Goal: Task Accomplishment & Management: Manage account settings

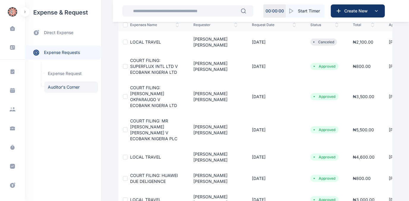
scroll to position [237, 0]
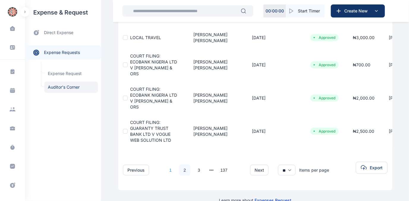
click at [168, 165] on link "1" at bounding box center [170, 170] width 11 height 11
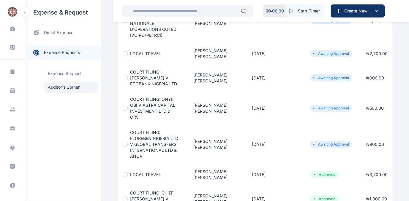
scroll to position [0, 0]
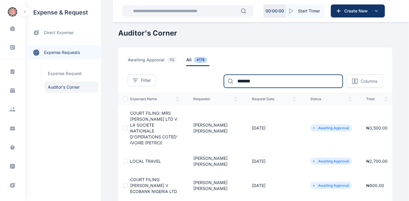
click at [267, 80] on input "*******" at bounding box center [283, 81] width 119 height 13
type input "*"
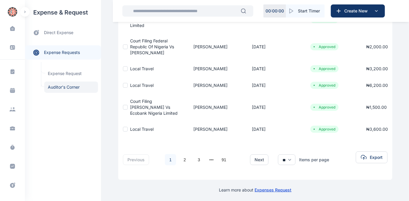
scroll to position [181, 0]
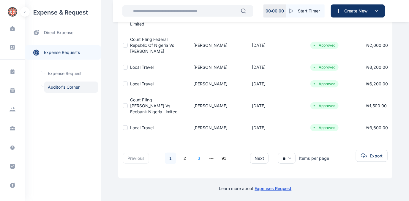
click at [195, 154] on link "3" at bounding box center [198, 158] width 11 height 11
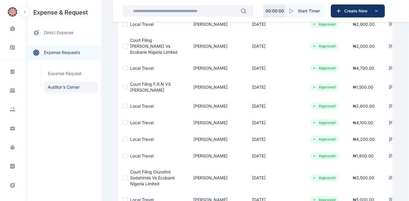
scroll to position [143, 0]
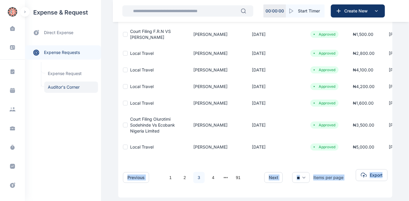
drag, startPoint x: 402, startPoint y: 152, endPoint x: 398, endPoint y: 179, distance: 27.6
click at [398, 179] on div "Dashboard dashboard Conflict-Check conflict-check Task Management task manageme…" at bounding box center [204, 38] width 409 height 363
click at [195, 178] on link "3" at bounding box center [198, 177] width 11 height 11
click at [208, 178] on link "4" at bounding box center [213, 177] width 11 height 11
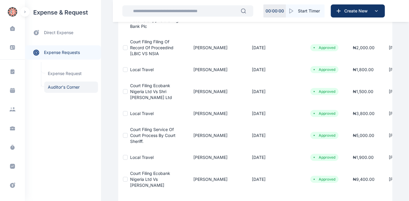
scroll to position [208, 0]
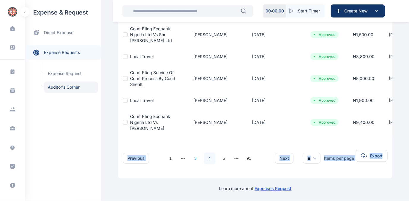
click at [191, 157] on link "3" at bounding box center [195, 158] width 11 height 11
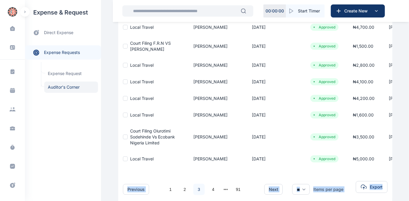
scroll to position [162, 0]
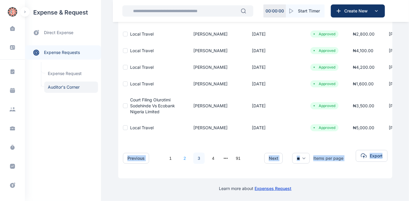
click at [181, 157] on link "2" at bounding box center [184, 158] width 11 height 11
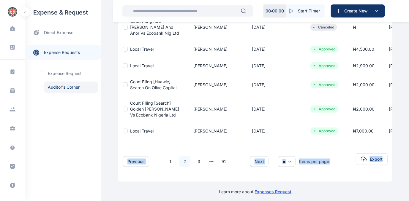
scroll to position [191, 0]
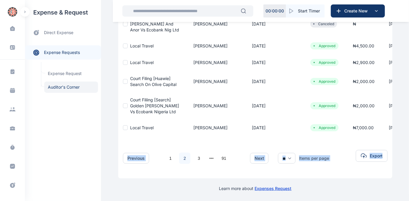
click at [181, 156] on link "2" at bounding box center [184, 158] width 11 height 11
click at [168, 156] on link "1" at bounding box center [170, 158] width 11 height 11
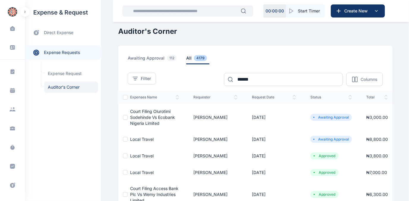
scroll to position [0, 0]
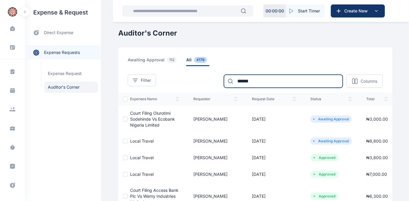
click at [266, 81] on input "******" at bounding box center [283, 81] width 119 height 13
type input "*"
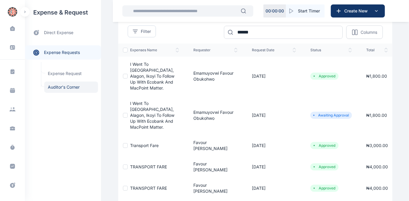
scroll to position [54, 0]
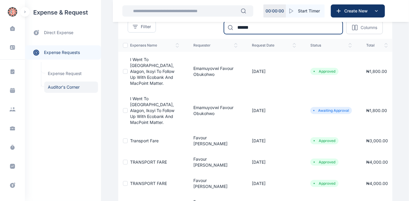
click at [266, 29] on input "******" at bounding box center [283, 27] width 119 height 13
type input "*"
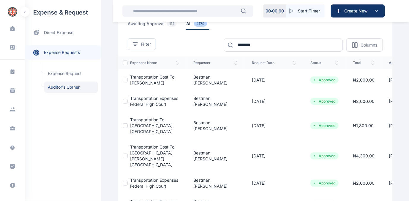
scroll to position [0, 0]
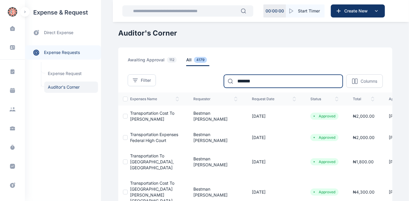
click at [263, 78] on input "*******" at bounding box center [283, 81] width 119 height 13
type input "*"
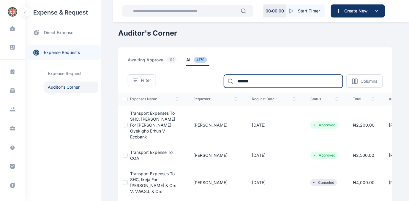
click at [265, 87] on input "******" at bounding box center [283, 81] width 119 height 13
type input "*"
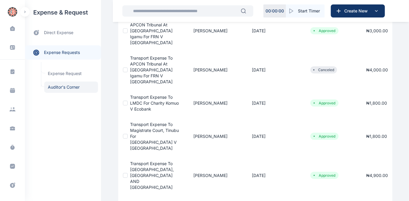
scroll to position [269, 0]
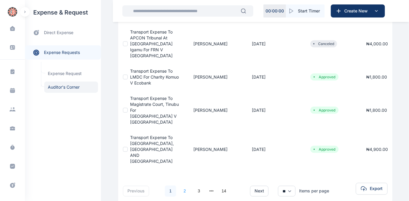
click at [181, 186] on link "2" at bounding box center [184, 191] width 11 height 11
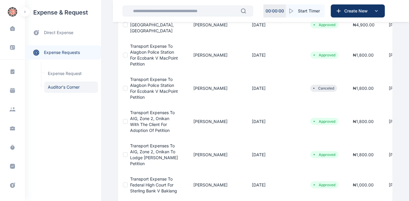
scroll to position [248, 0]
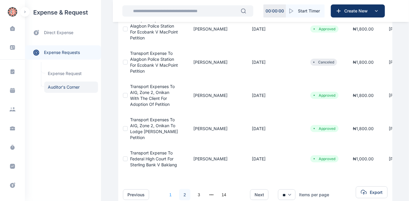
click at [166, 189] on link "1" at bounding box center [170, 194] width 11 height 11
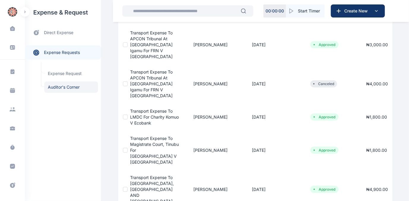
scroll to position [243, 0]
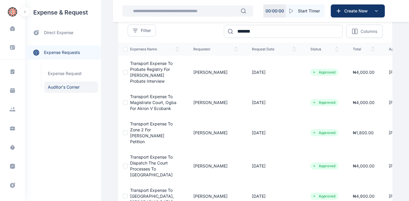
scroll to position [54, 0]
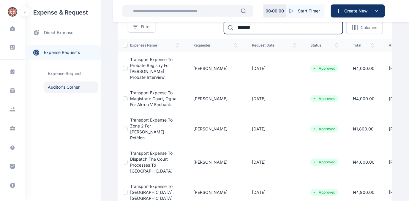
click at [264, 30] on input "*******" at bounding box center [283, 27] width 119 height 13
type input "*"
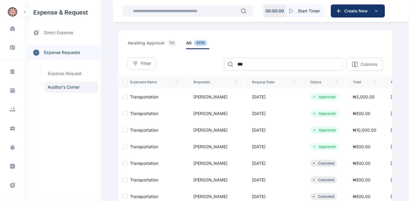
scroll to position [0, 0]
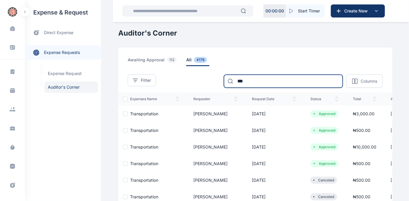
click at [261, 81] on input "***" at bounding box center [283, 81] width 119 height 13
type input "*"
type input "*****"
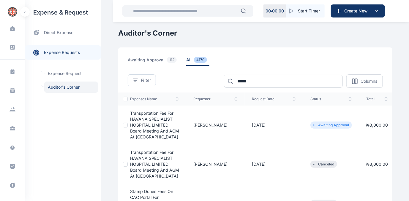
click at [186, 59] on span "all 4179" at bounding box center [197, 61] width 23 height 9
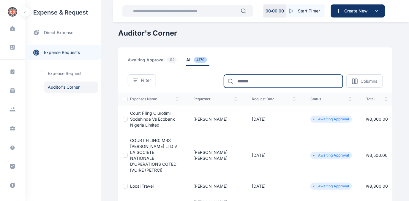
click at [261, 78] on input at bounding box center [283, 81] width 119 height 13
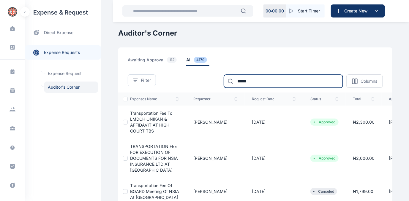
click at [275, 83] on input "*****" at bounding box center [283, 81] width 119 height 13
type input "*"
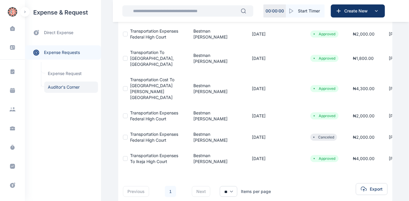
scroll to position [108, 0]
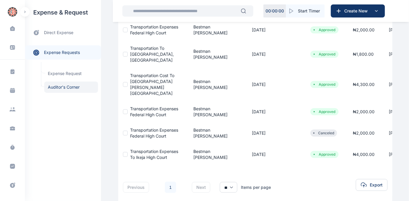
click at [166, 182] on link "1" at bounding box center [170, 187] width 11 height 11
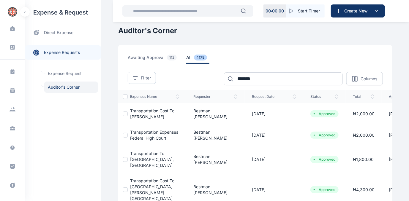
scroll to position [0, 0]
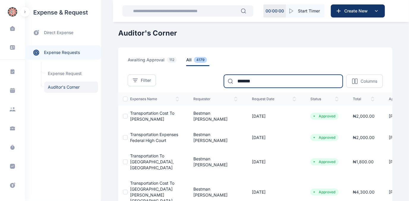
click at [267, 82] on input "*******" at bounding box center [283, 81] width 119 height 13
type input "*"
type input "*******"
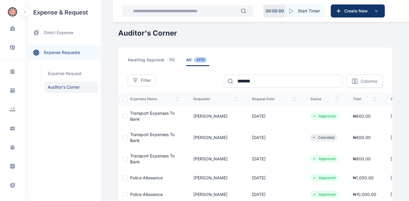
click at [186, 60] on span "all 4179" at bounding box center [197, 61] width 23 height 9
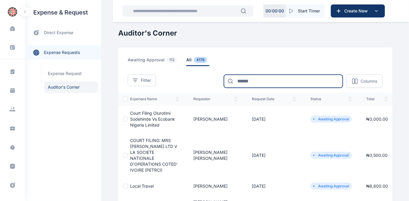
click at [269, 83] on input at bounding box center [283, 81] width 119 height 13
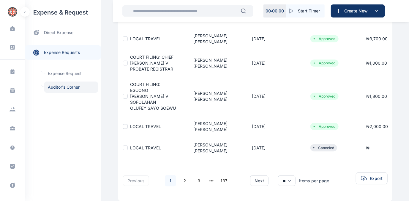
scroll to position [244, 0]
click at [195, 176] on link "3" at bounding box center [198, 181] width 11 height 11
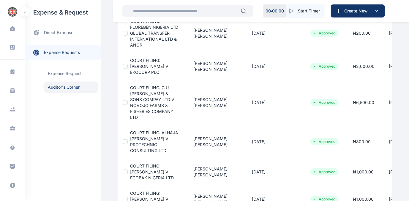
scroll to position [243, 0]
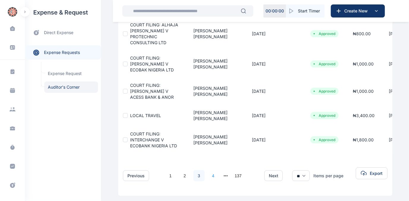
click at [211, 170] on link "4" at bounding box center [213, 175] width 11 height 11
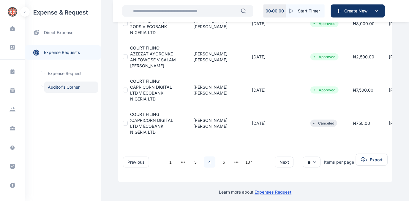
scroll to position [282, 0]
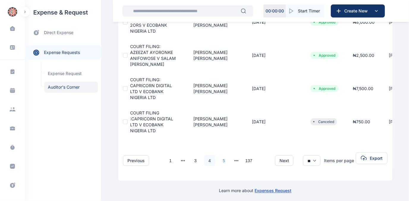
click at [220, 155] on link "5" at bounding box center [223, 160] width 11 height 11
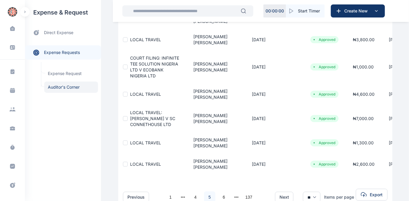
scroll to position [165, 0]
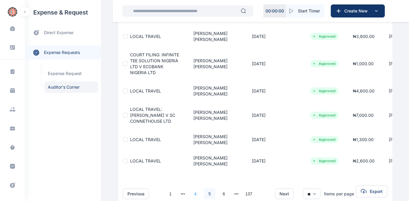
click at [192, 189] on link "4" at bounding box center [195, 194] width 11 height 11
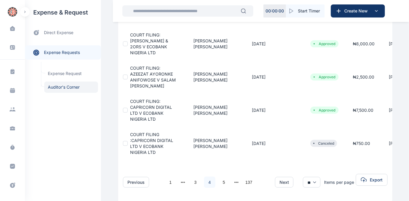
scroll to position [282, 0]
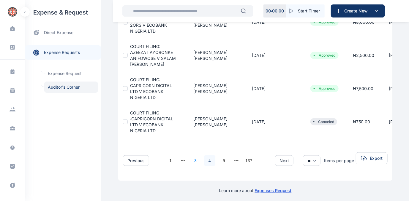
click at [191, 156] on link "3" at bounding box center [195, 160] width 11 height 11
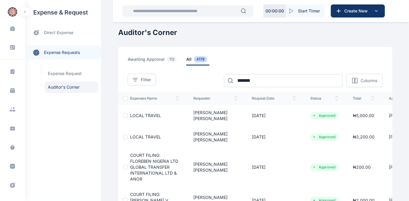
scroll to position [0, 0]
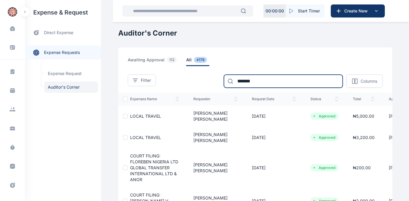
click at [263, 83] on input "*******" at bounding box center [283, 81] width 119 height 13
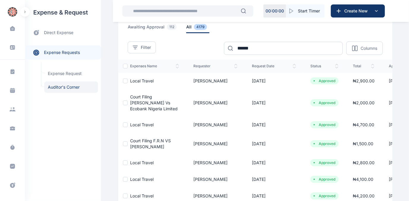
scroll to position [165, 0]
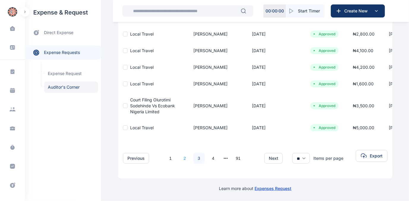
click at [181, 156] on link "2" at bounding box center [184, 158] width 11 height 11
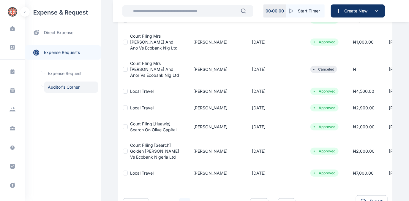
scroll to position [0, 0]
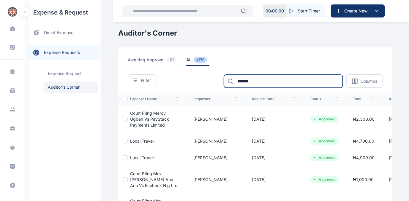
click at [262, 83] on input "******" at bounding box center [283, 81] width 119 height 13
type input "*"
type input "*******"
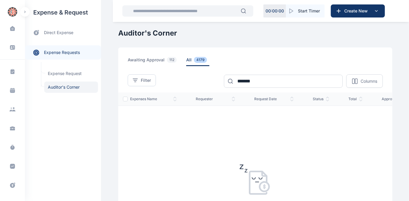
click at [186, 58] on span "all 4179" at bounding box center [197, 61] width 23 height 9
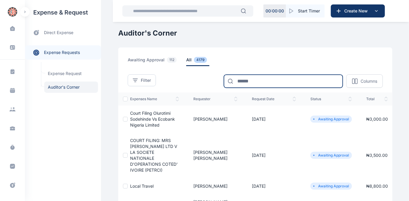
click at [256, 82] on input at bounding box center [283, 81] width 119 height 13
type input "*******"
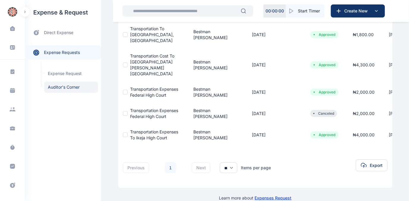
scroll to position [47, 0]
